Goal: Register for event/course

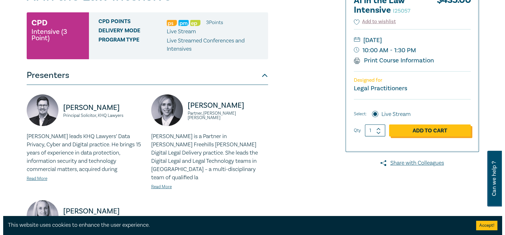
scroll to position [96, 0]
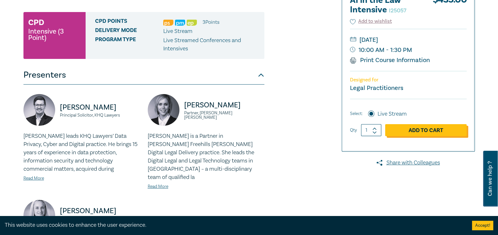
click at [415, 131] on link "Add to Cart" at bounding box center [427, 130] width 82 height 12
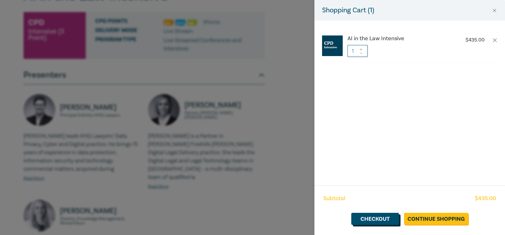
click at [380, 218] on link "Checkout" at bounding box center [375, 219] width 48 height 12
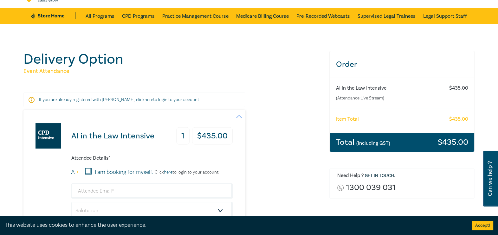
scroll to position [93, 0]
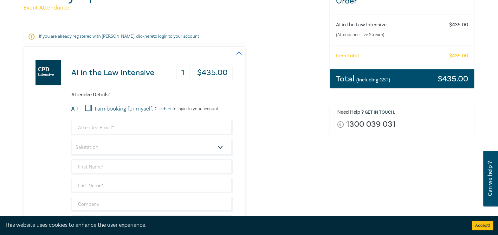
click at [89, 108] on input "I am booking for myself." at bounding box center [88, 108] width 6 height 6
checkbox input "true"
click at [222, 148] on select "Salutation Mr. Mrs. Ms. Miss Dr. Prof. Other" at bounding box center [152, 147] width 162 height 17
select select "Ms."
click at [71, 139] on select "Salutation Mr. Mrs. Ms. Miss Dr. Prof. Other" at bounding box center [152, 147] width 162 height 17
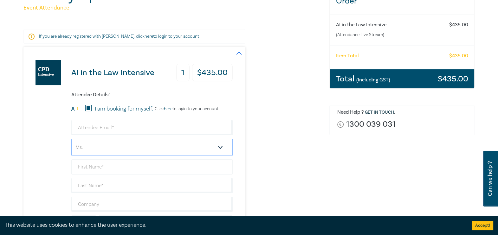
scroll to position [133, 0]
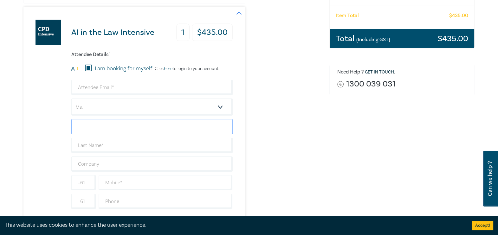
click at [154, 126] on input "text" at bounding box center [152, 126] width 162 height 15
type input "[PERSON_NAME]"
type input "[EMAIL_ADDRESS][DOMAIN_NAME]"
type input "[PERSON_NAME]"
drag, startPoint x: 102, startPoint y: 163, endPoint x: 48, endPoint y: 159, distance: 54.7
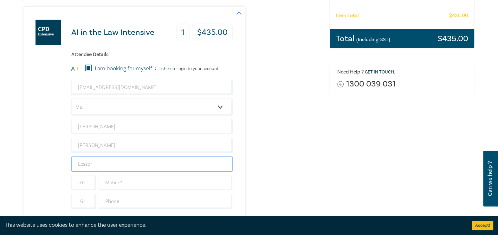
click at [48, 159] on div "AI in the Law Intensive 1 $ 435.00 Attendee Details 1 1 I am booking for myself…" at bounding box center [127, 115] width 209 height 217
type input "[PERSON_NAME] Centre for Law"
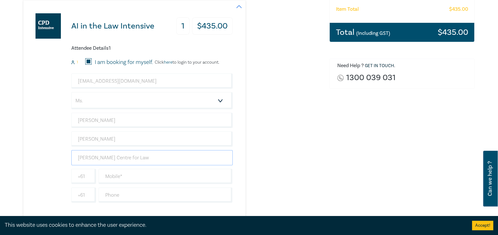
scroll to position [140, 0]
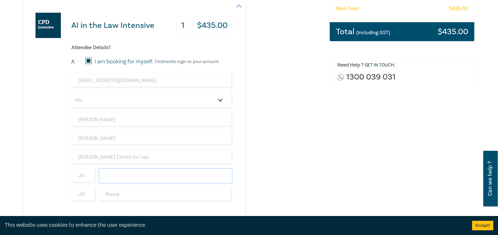
click at [128, 176] on input "text" at bounding box center [166, 175] width 134 height 15
type input "0416145043"
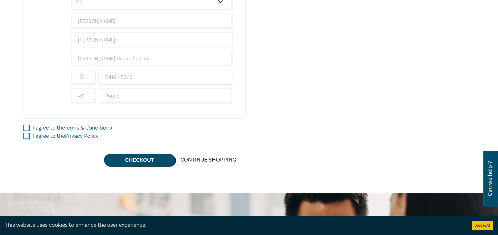
scroll to position [241, 0]
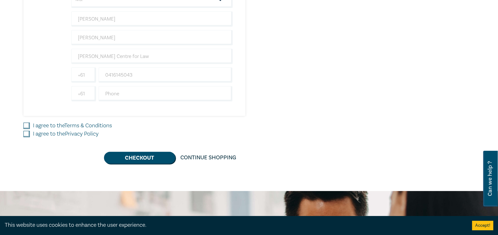
click at [26, 124] on input "I agree to the Terms & Conditions" at bounding box center [26, 126] width 6 height 6
checkbox input "true"
click at [27, 133] on input "I agree to the Privacy Policy" at bounding box center [26, 134] width 6 height 6
checkbox input "true"
click at [135, 157] on button "Checkout" at bounding box center [139, 158] width 71 height 12
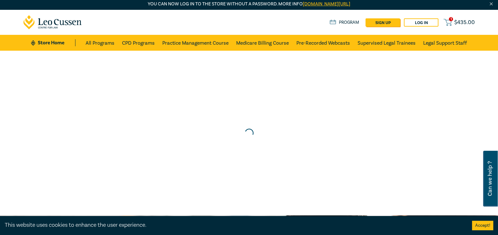
scroll to position [0, 0]
